Goal: Navigation & Orientation: Find specific page/section

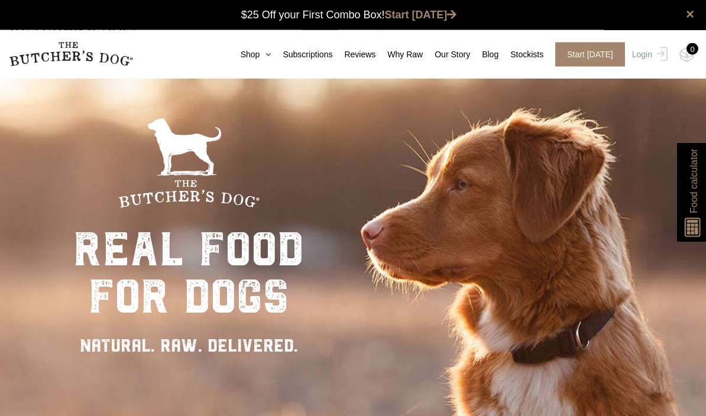
scroll to position [1, 0]
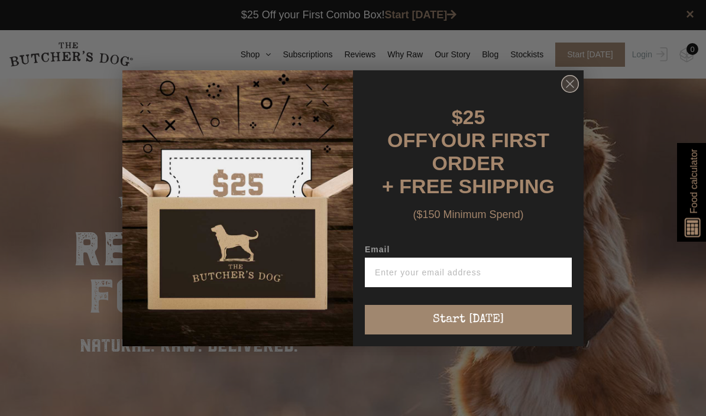
click at [577, 89] on circle "Close dialog" at bounding box center [570, 83] width 17 height 17
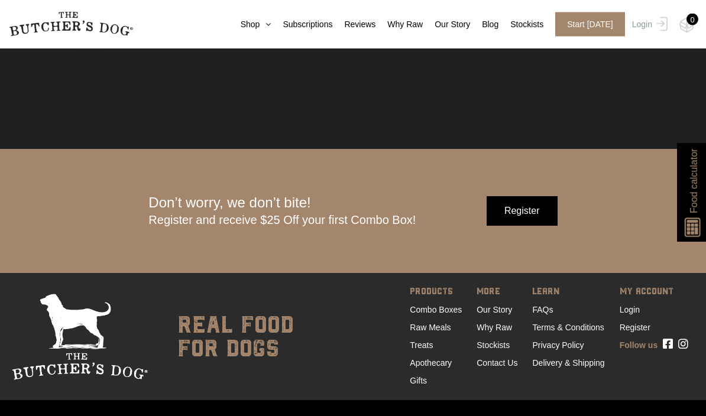
scroll to position [3421, 0]
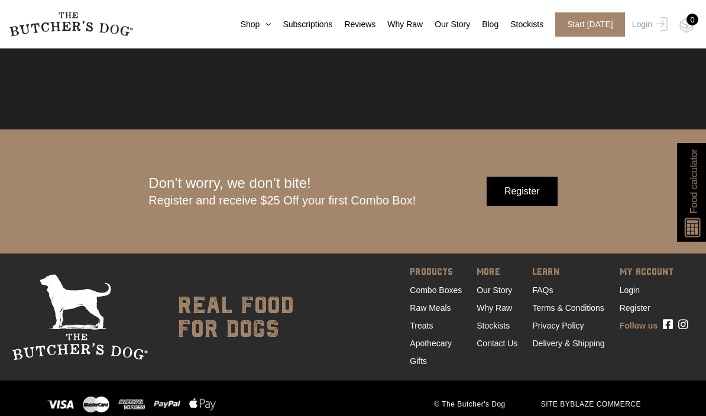
click at [523, 370] on ul "LEARN FAQs Terms & Conditions Privacy Policy Delivery & Shipping" at bounding box center [566, 317] width 87 height 105
click at [504, 348] on link "Contact Us" at bounding box center [496, 343] width 41 height 9
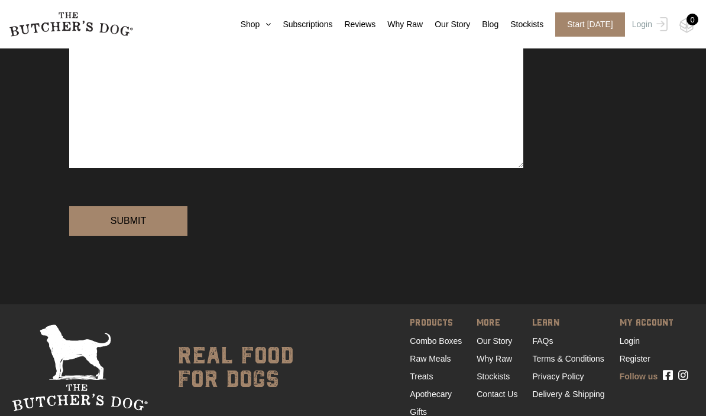
scroll to position [364, 0]
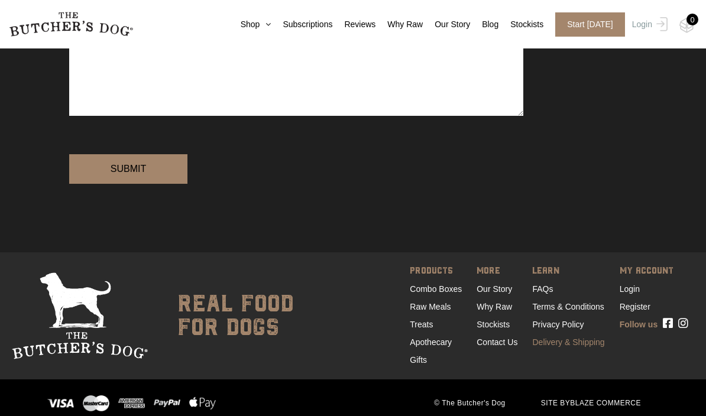
click at [585, 347] on link "Delivery & Shipping" at bounding box center [568, 341] width 72 height 9
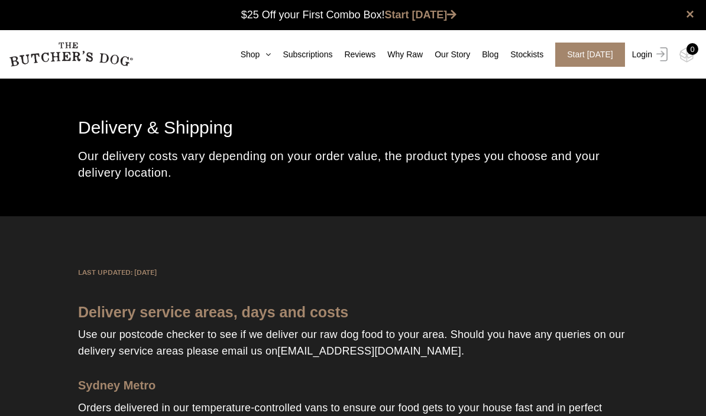
click at [647, 53] on link "Login" at bounding box center [648, 55] width 38 height 24
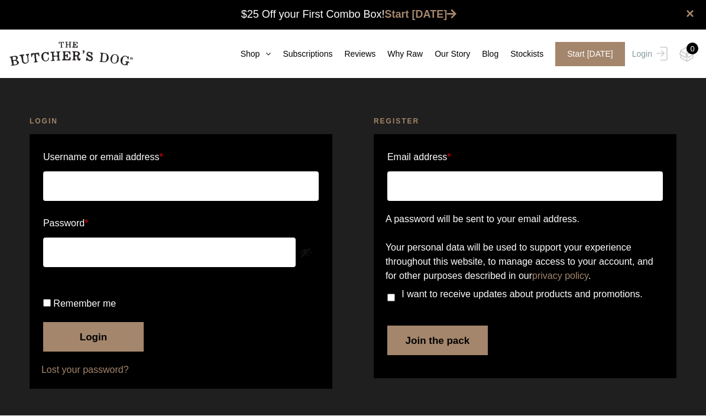
type input "coconutbikinis@yahoo.com"
click at [105, 352] on button "Login" at bounding box center [93, 338] width 100 height 30
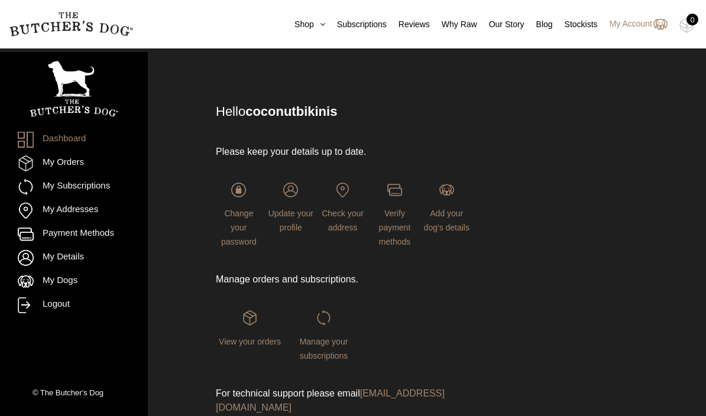
scroll to position [39, 0]
click at [101, 190] on link "My Subscriptions" at bounding box center [74, 187] width 112 height 16
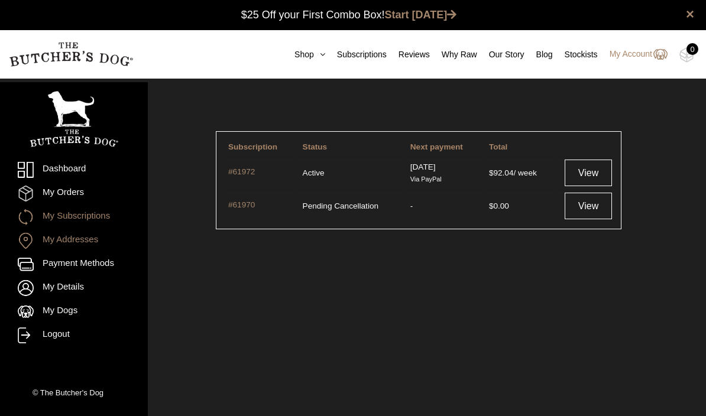
click at [92, 233] on link "My Addresses" at bounding box center [74, 241] width 112 height 16
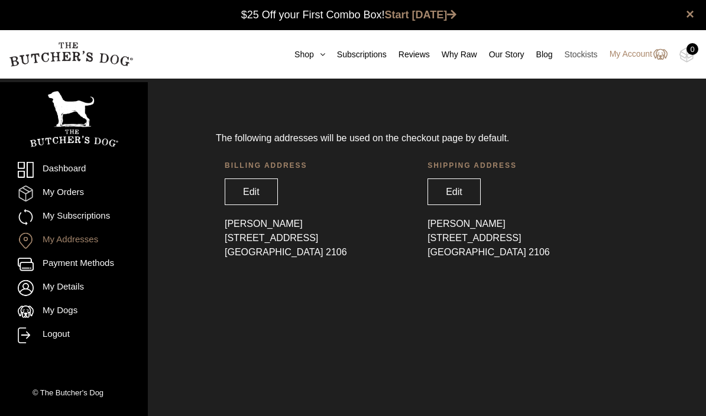
click at [589, 59] on link "Stockists" at bounding box center [575, 54] width 45 height 12
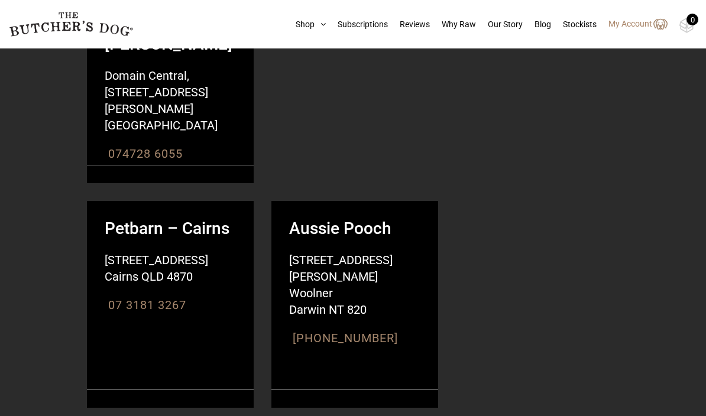
scroll to position [26655, 0]
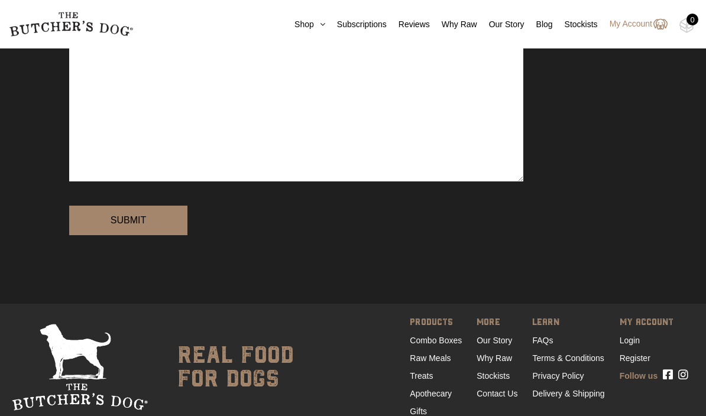
scroll to position [308, 0]
